Goal: Navigation & Orientation: Find specific page/section

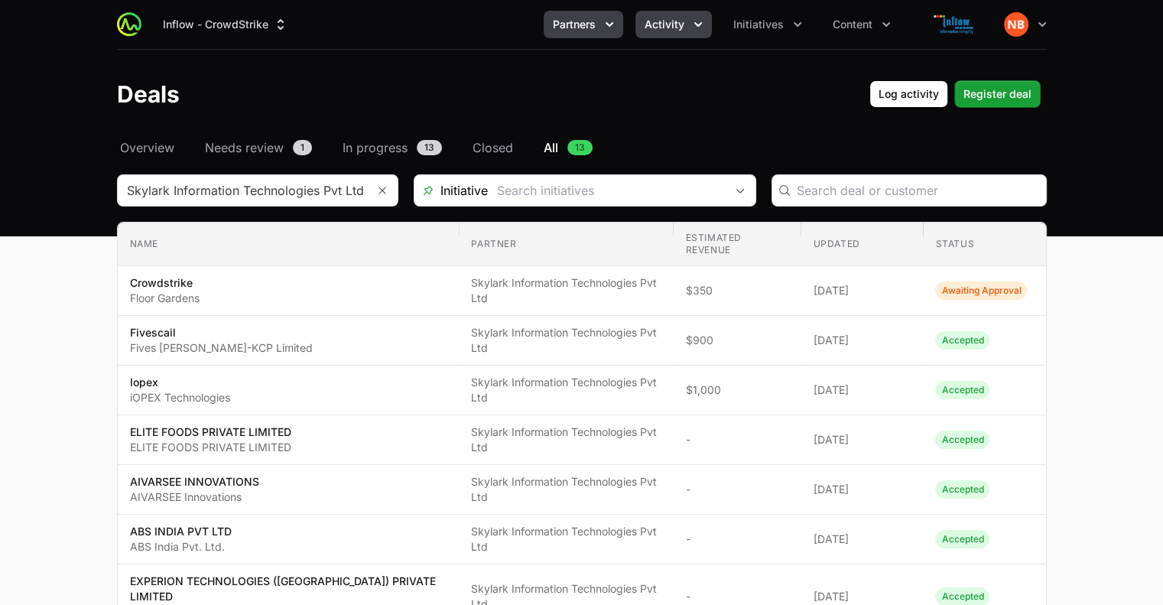
click at [586, 27] on span "Partners" at bounding box center [574, 24] width 43 height 15
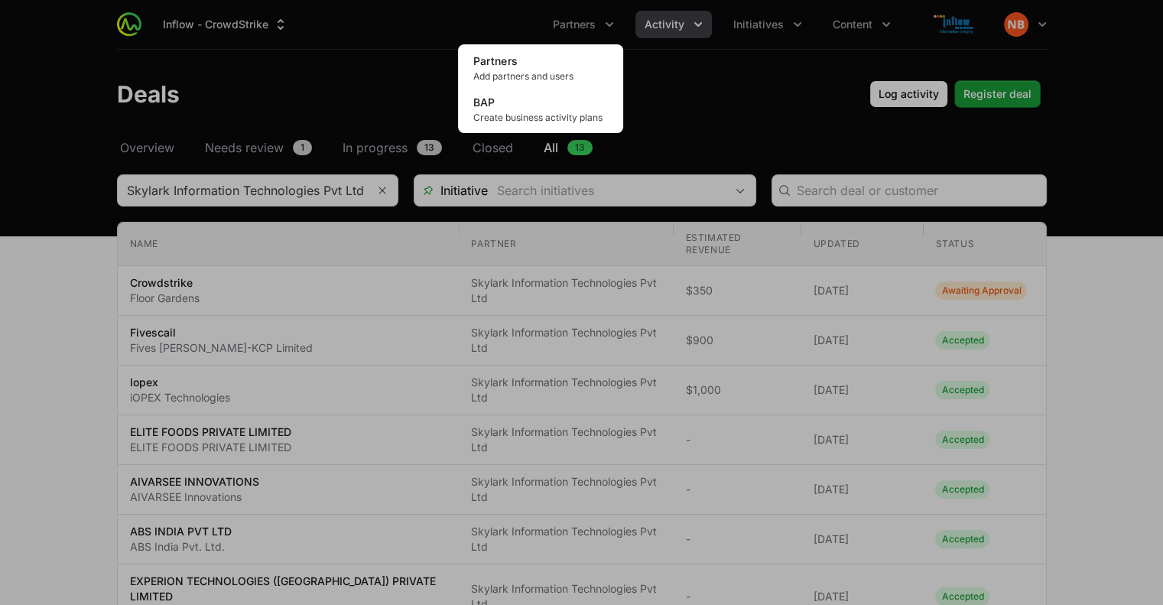
click at [961, 28] on div "Partners menu" at bounding box center [581, 302] width 1163 height 605
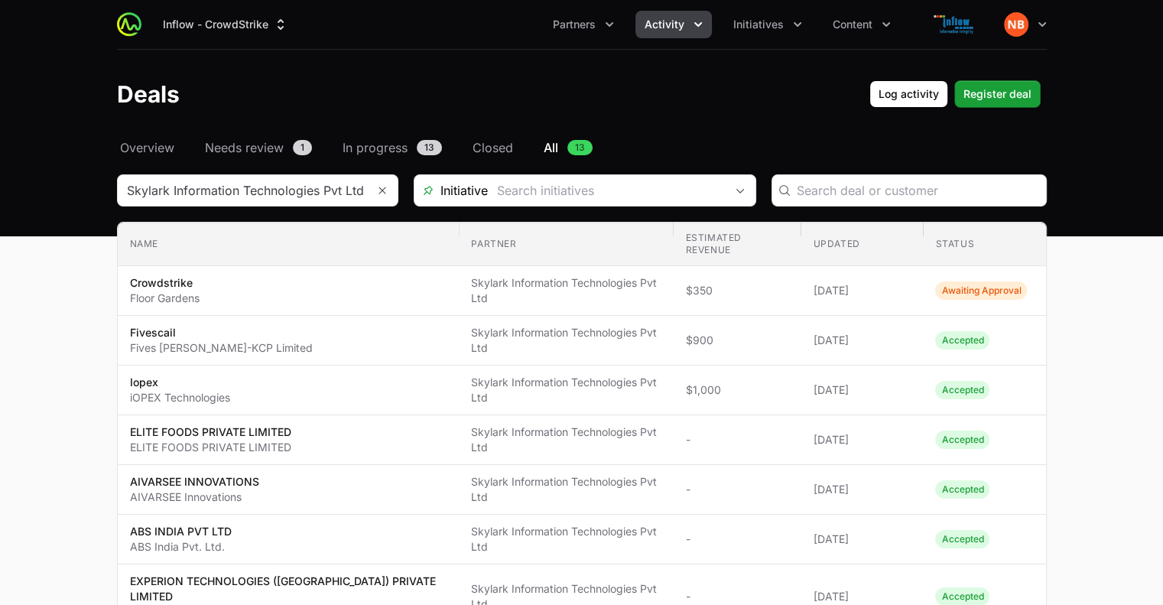
click at [961, 28] on img at bounding box center [954, 24] width 73 height 31
click at [572, 21] on span "Partners" at bounding box center [574, 24] width 43 height 15
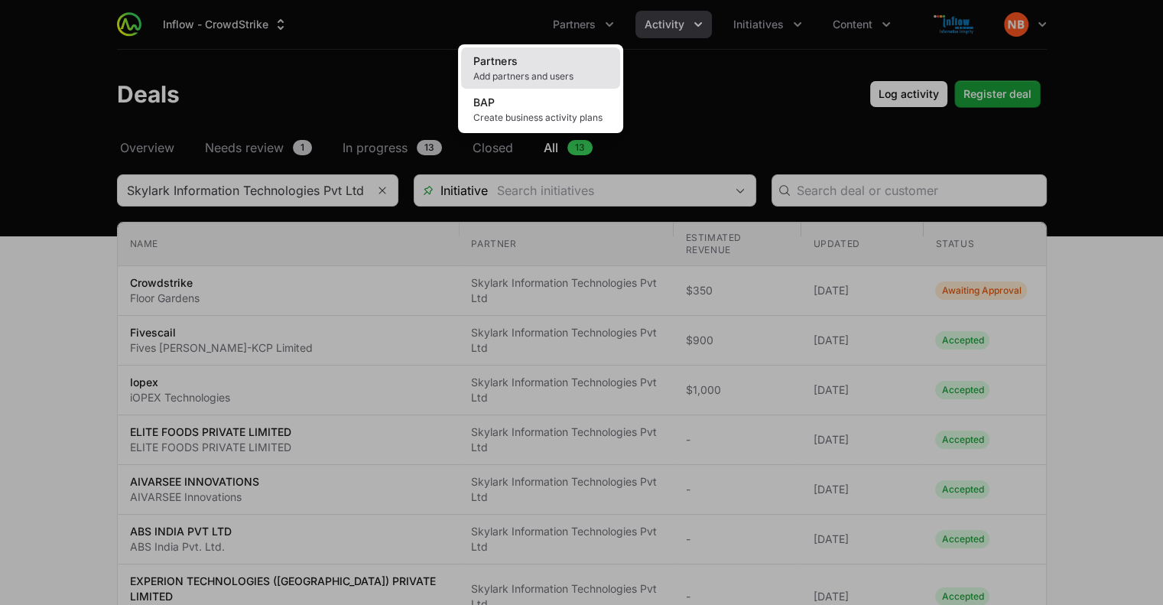
click at [531, 74] on span "Add partners and users" at bounding box center [540, 76] width 135 height 12
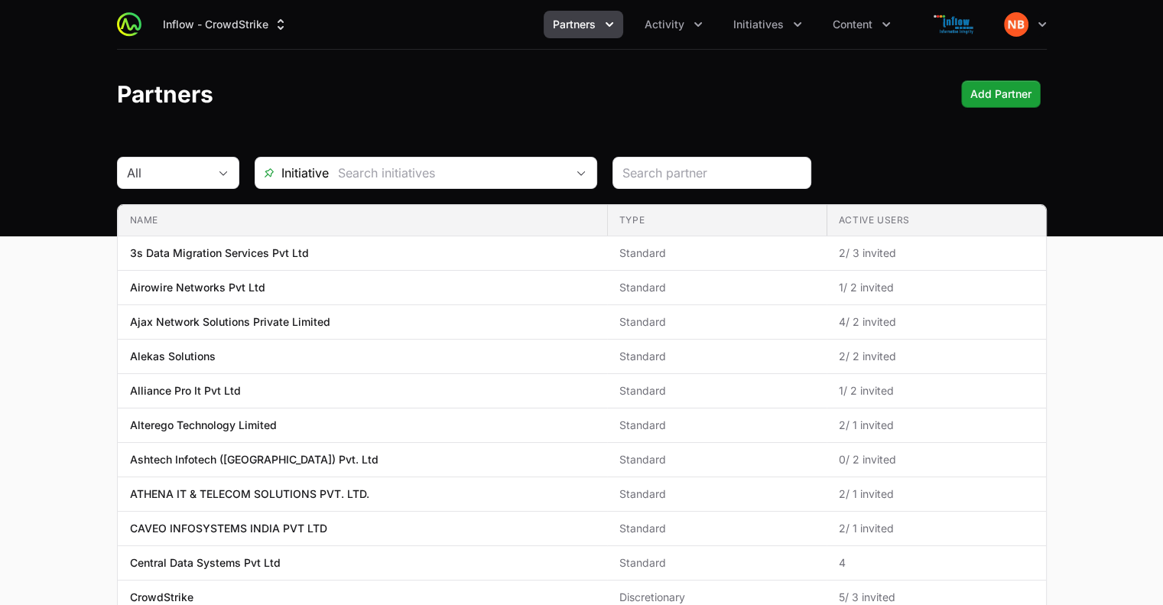
click at [612, 25] on icon "Partners menu" at bounding box center [609, 24] width 8 height 5
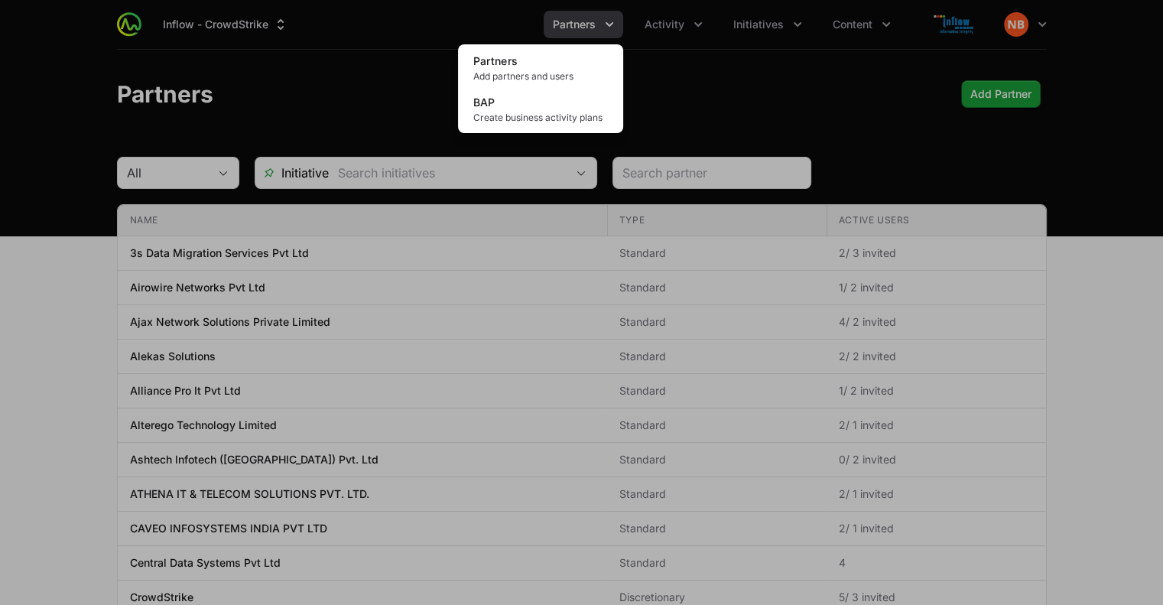
click at [694, 21] on div "Partners menu" at bounding box center [581, 302] width 1163 height 605
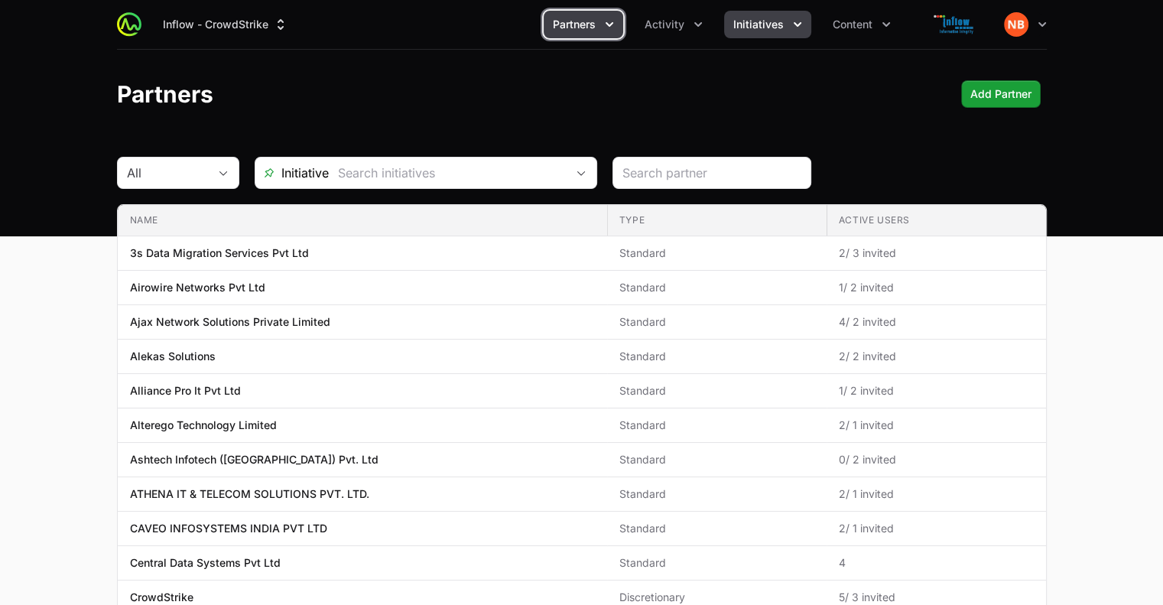
click at [780, 25] on span "Initiatives" at bounding box center [758, 24] width 50 height 15
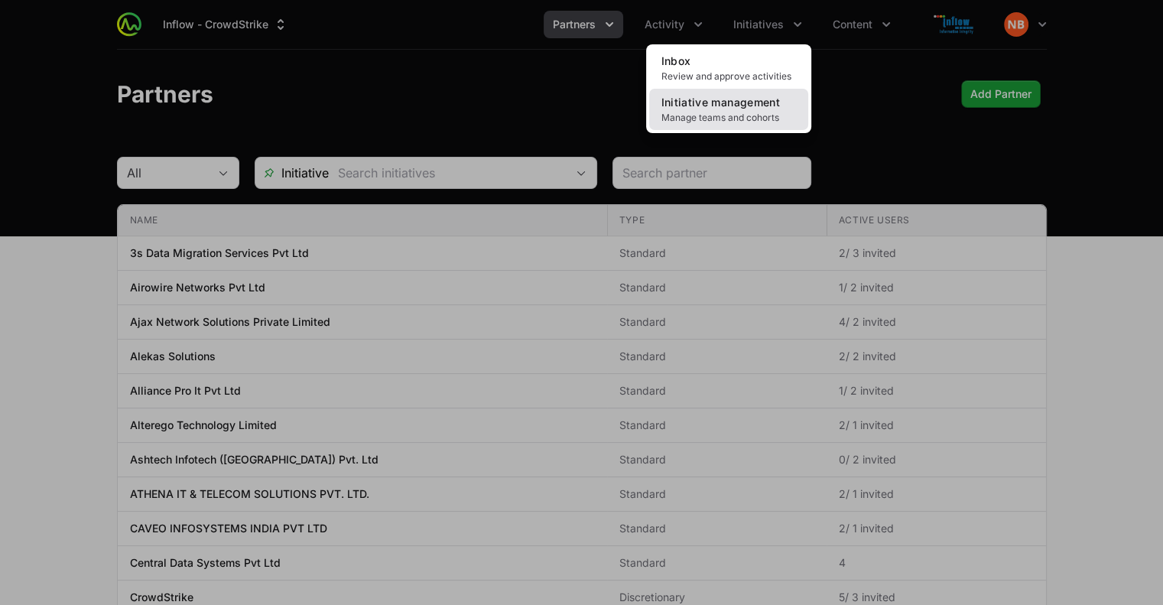
click at [746, 112] on span "Manage teams and cohorts" at bounding box center [728, 118] width 135 height 12
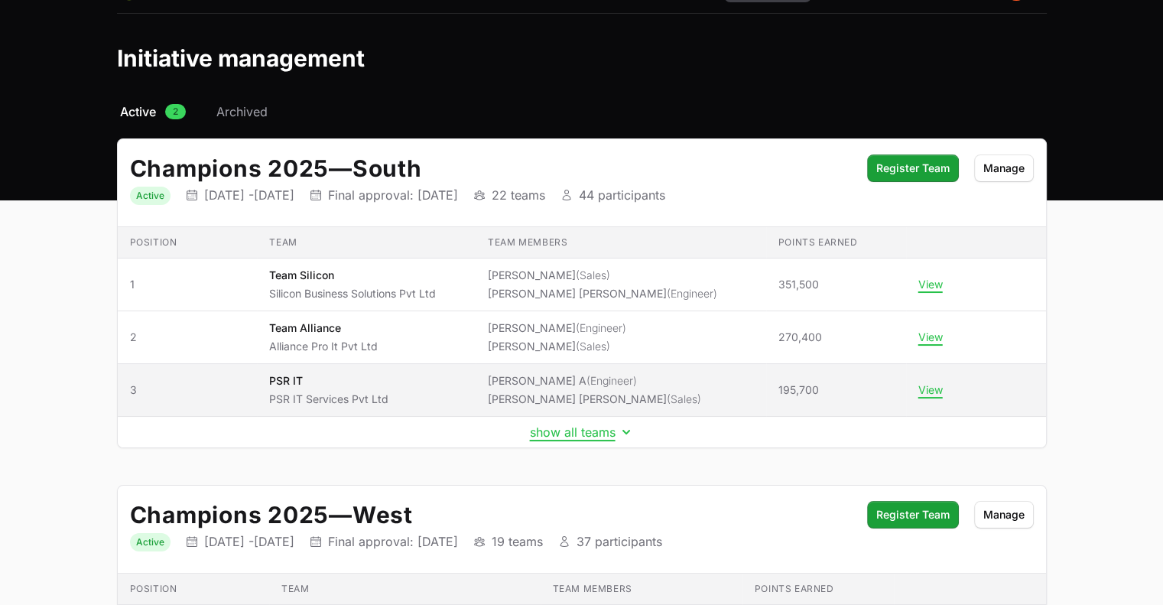
scroll to position [35, 0]
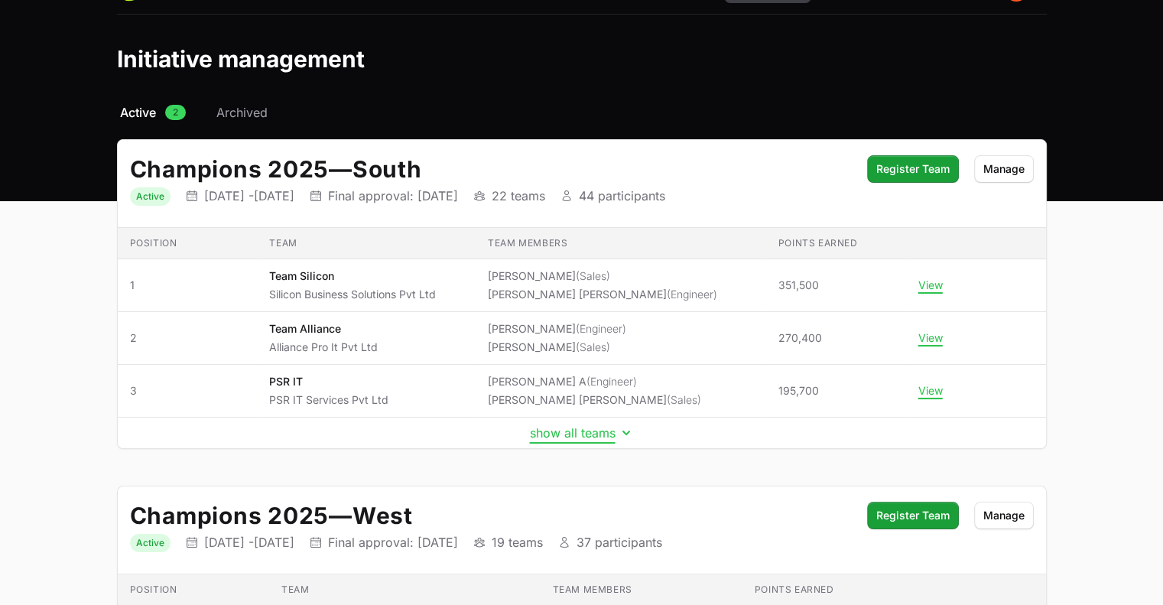
click at [586, 437] on button "show all teams" at bounding box center [582, 432] width 104 height 15
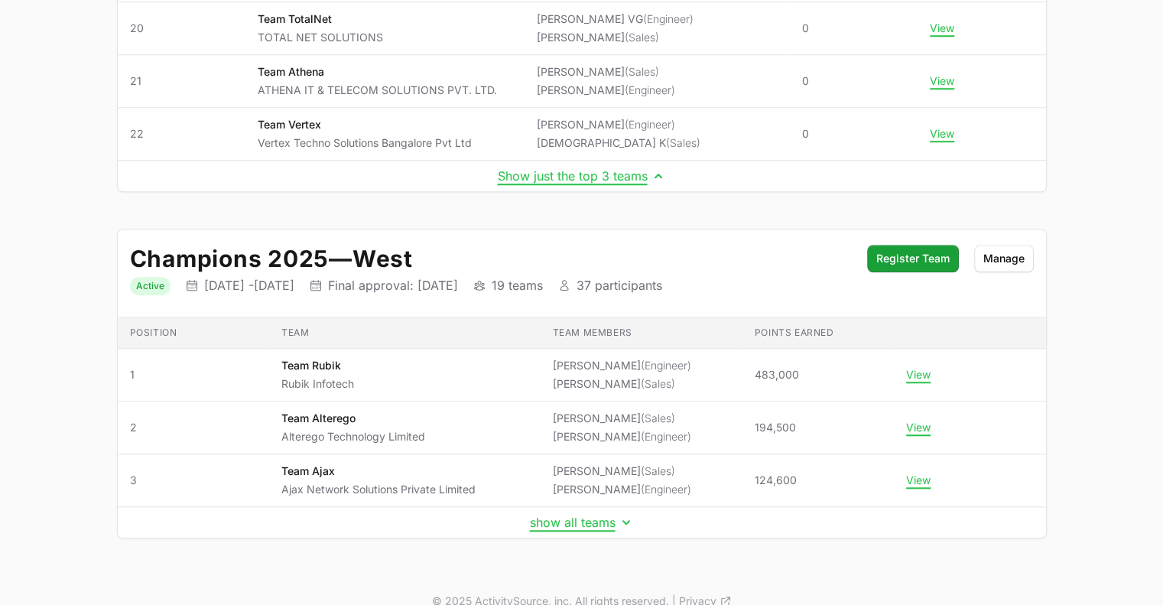
scroll to position [1309, 0]
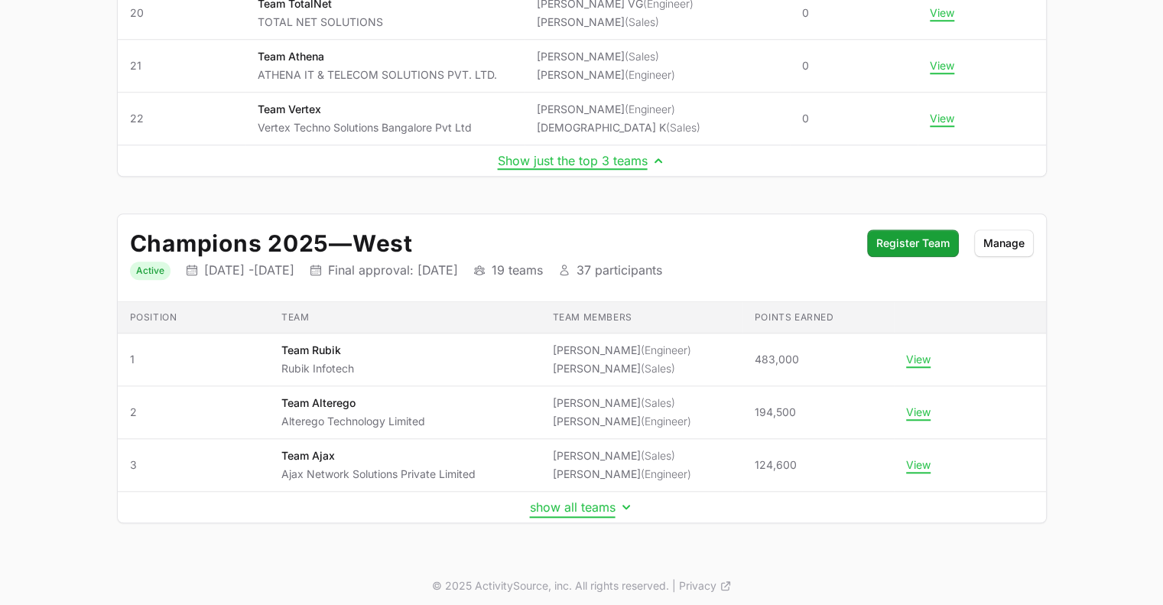
click at [588, 505] on button "show all teams" at bounding box center [582, 506] width 104 height 15
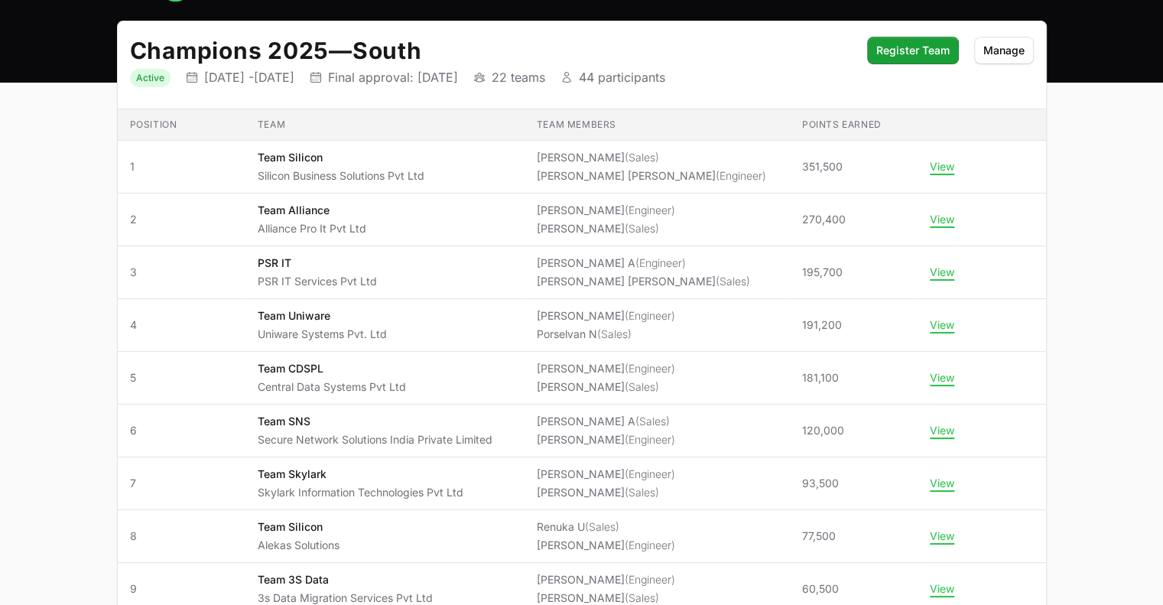
scroll to position [0, 0]
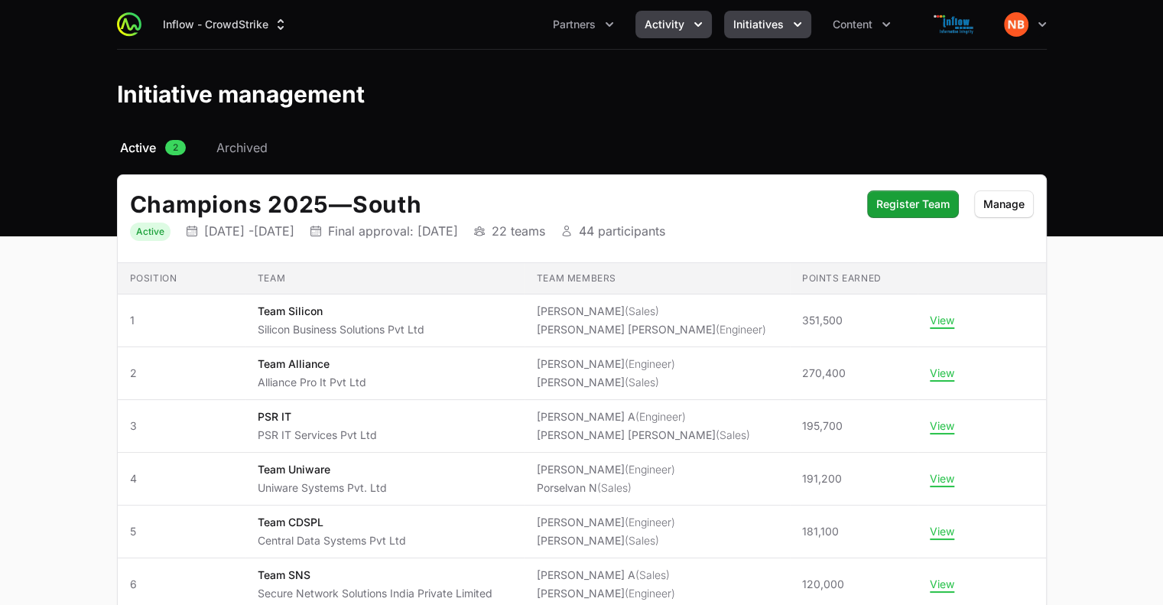
click at [697, 27] on icon "Activity menu" at bounding box center [697, 24] width 15 height 15
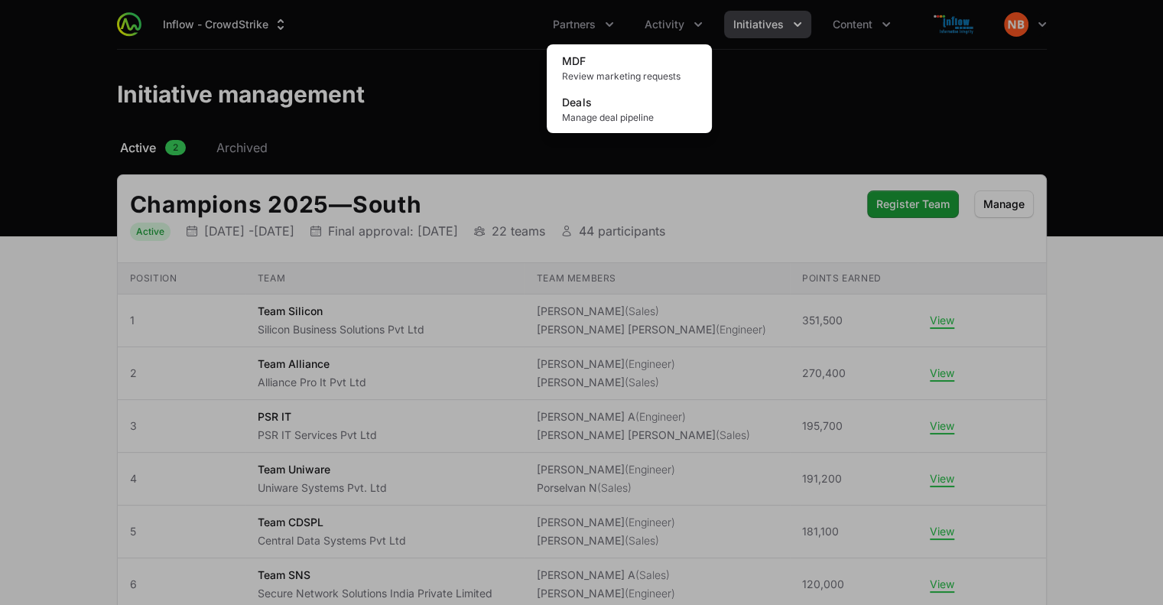
click at [800, 63] on div "Activity menu" at bounding box center [581, 302] width 1163 height 605
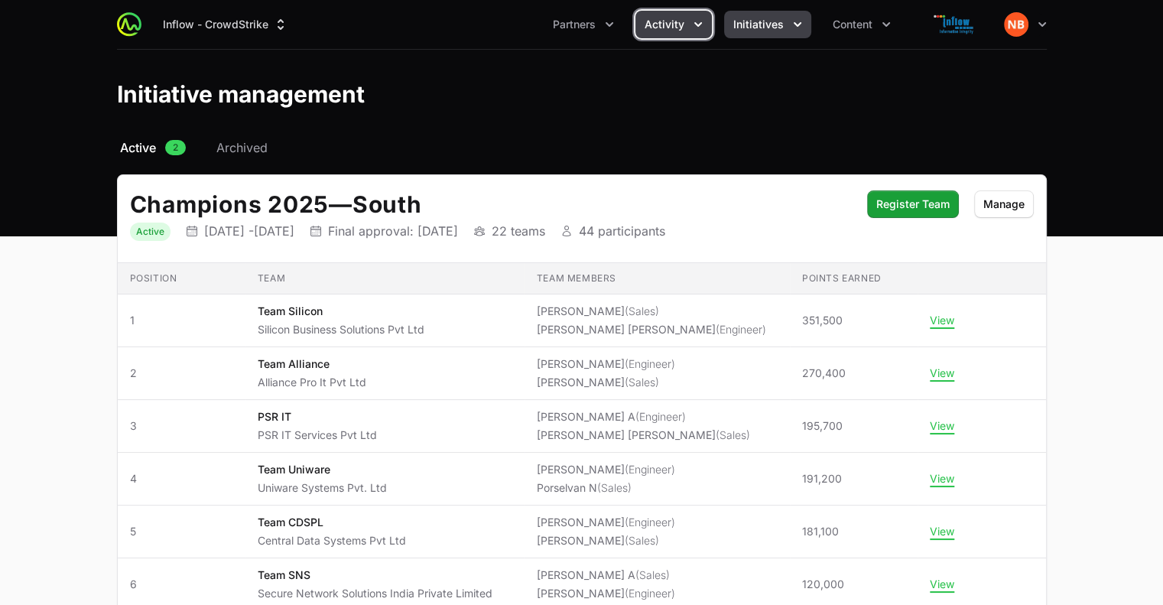
click at [694, 21] on icon "Activity menu" at bounding box center [697, 24] width 15 height 15
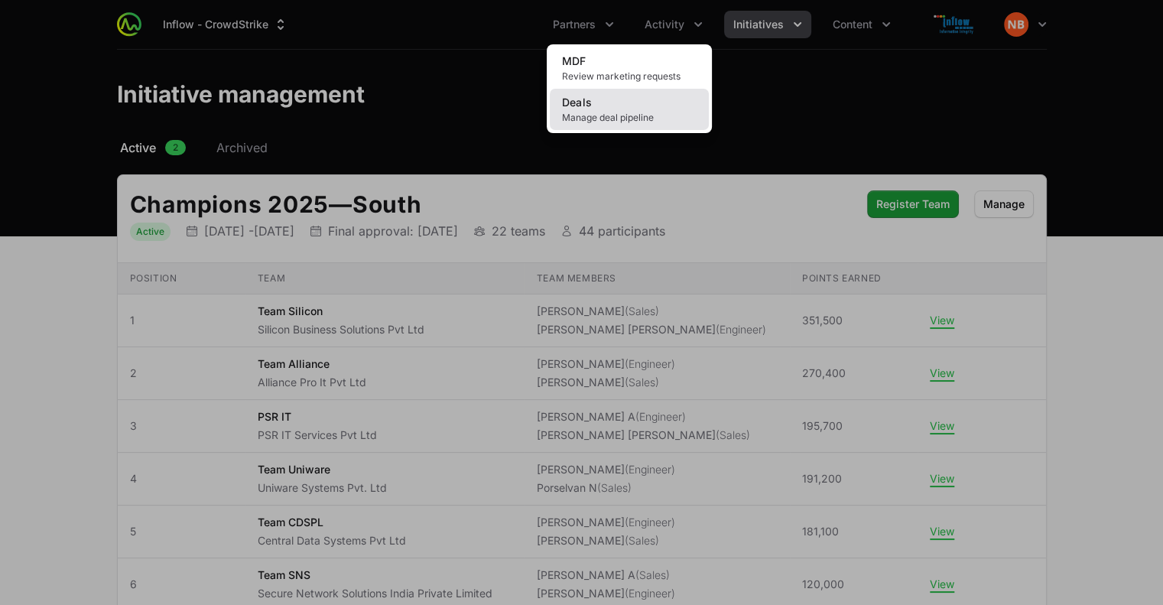
click at [601, 118] on span "Manage deal pipeline" at bounding box center [629, 118] width 135 height 12
